Goal: Check status: Check status

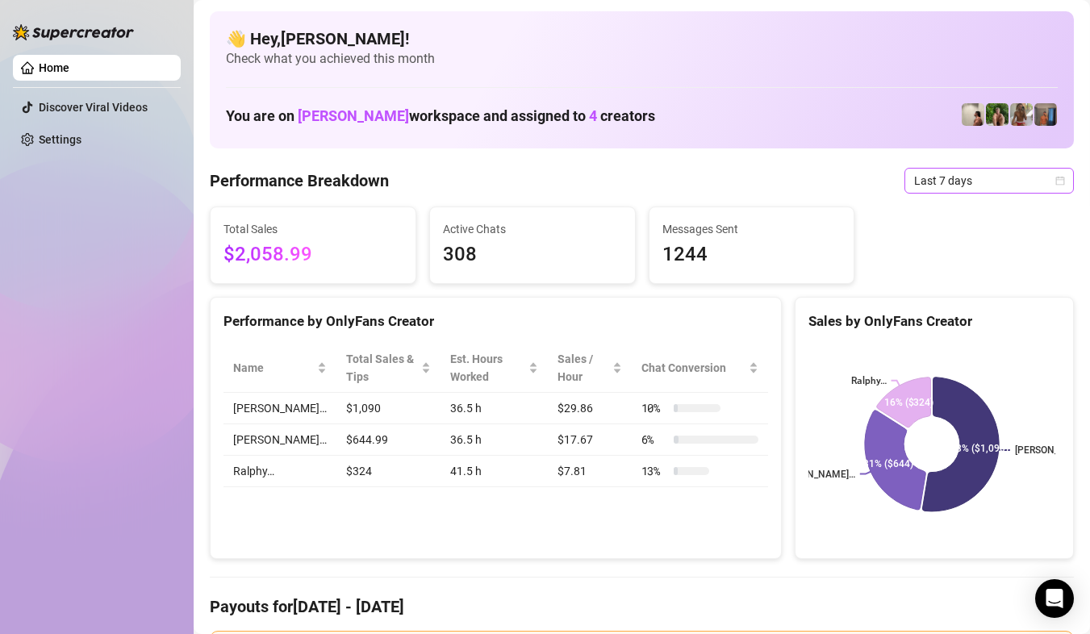
click at [1055, 184] on icon "calendar" at bounding box center [1060, 181] width 10 height 10
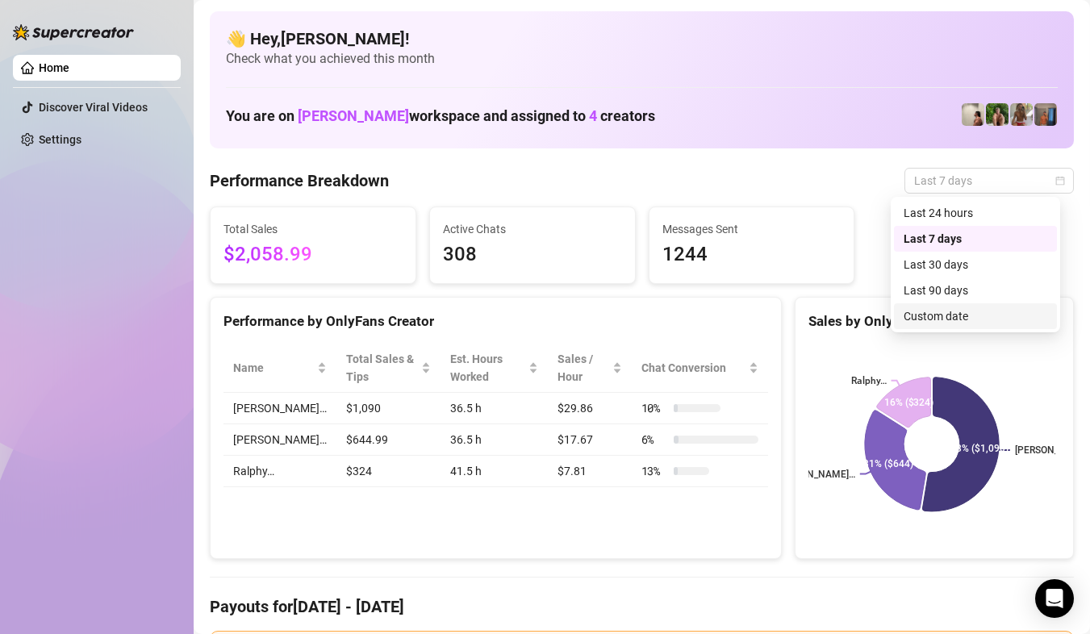
click at [1003, 313] on div "Custom date" at bounding box center [976, 316] width 144 height 18
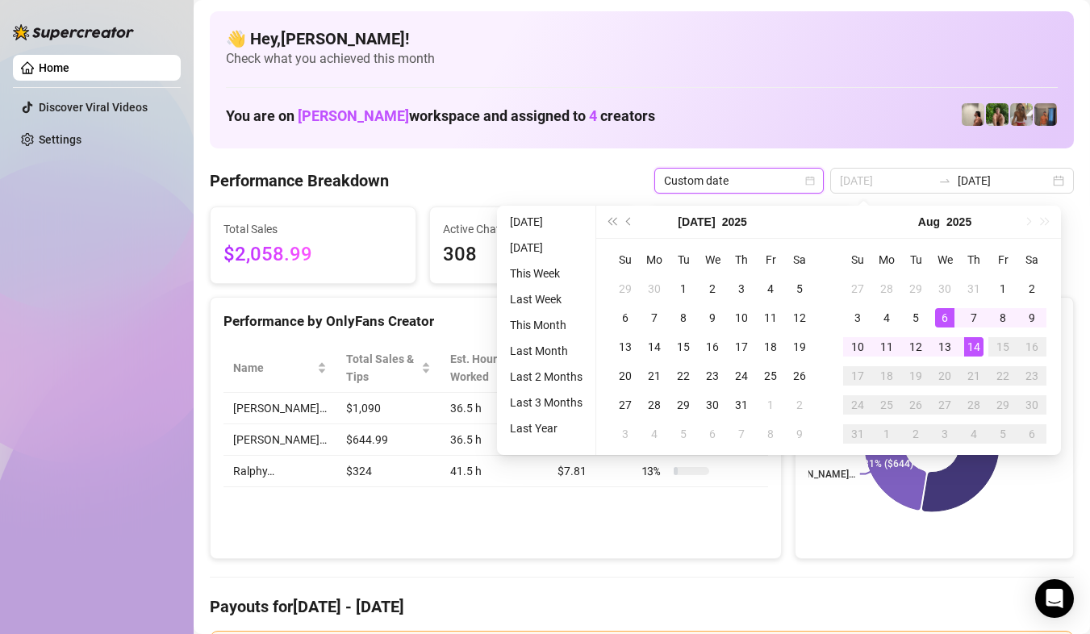
type input "2025-07-30"
click at [978, 342] on div "14" at bounding box center [973, 346] width 19 height 19
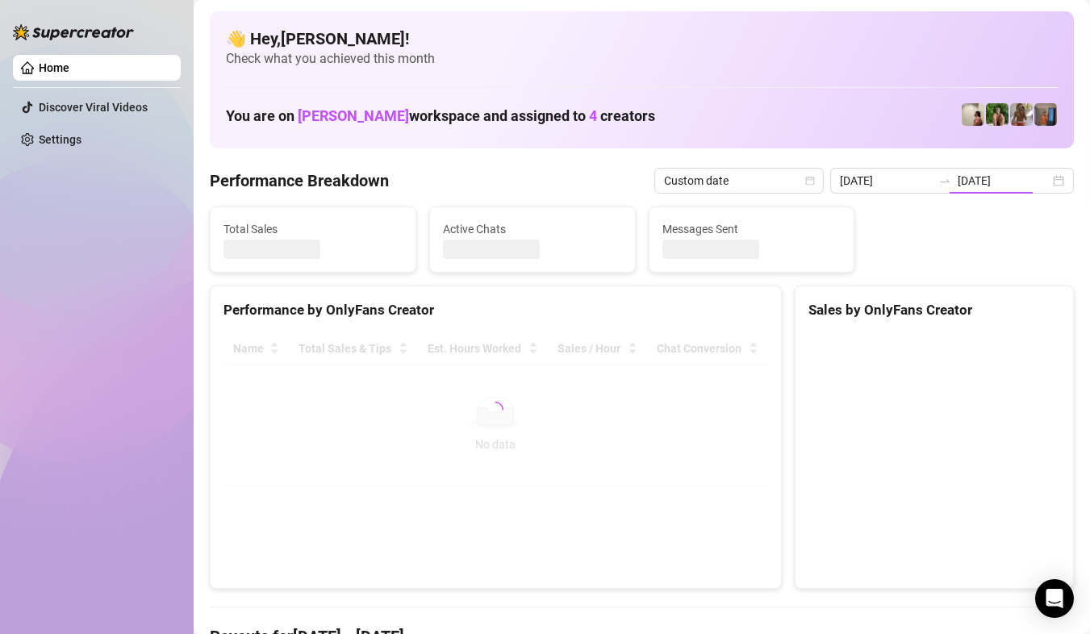
type input "[DATE]"
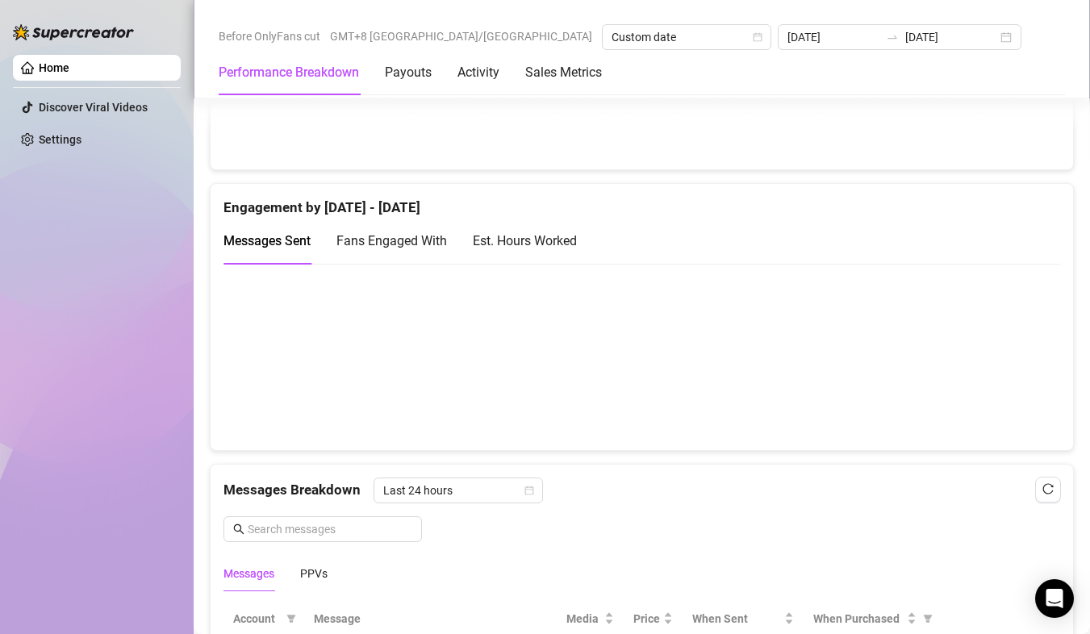
scroll to position [1130, 0]
